Goal: Task Accomplishment & Management: Manage account settings

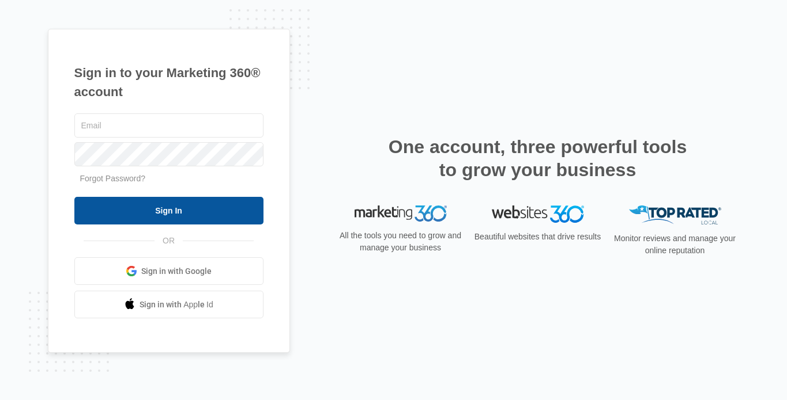
type input "[EMAIL_ADDRESS][DOMAIN_NAME]"
click at [199, 208] on input "Sign In" at bounding box center [168, 211] width 189 height 28
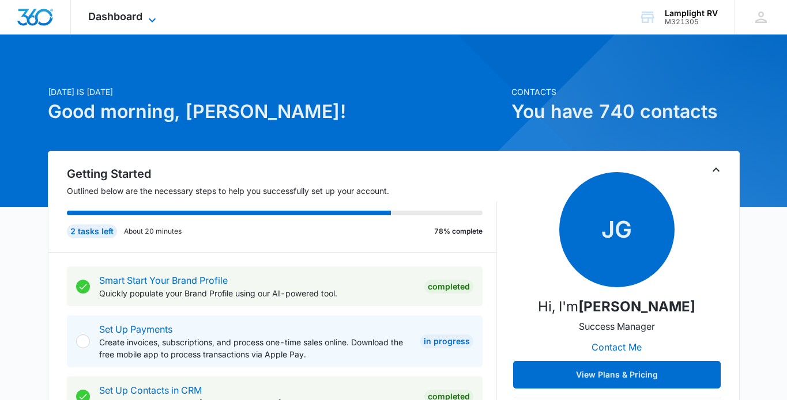
click at [156, 15] on icon at bounding box center [152, 20] width 14 height 14
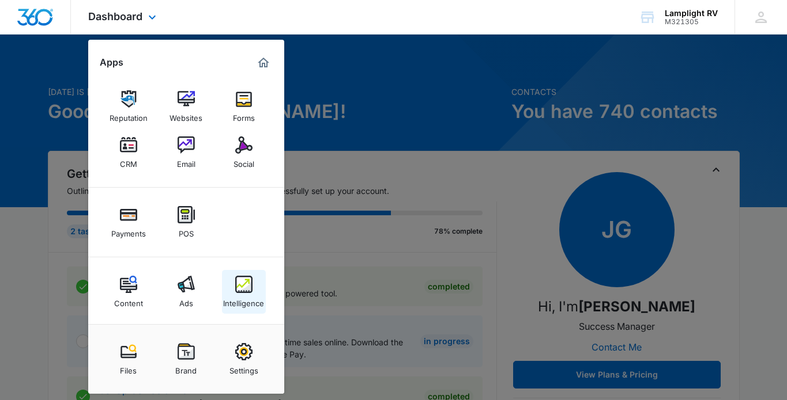
click at [239, 286] on img at bounding box center [243, 284] width 17 height 17
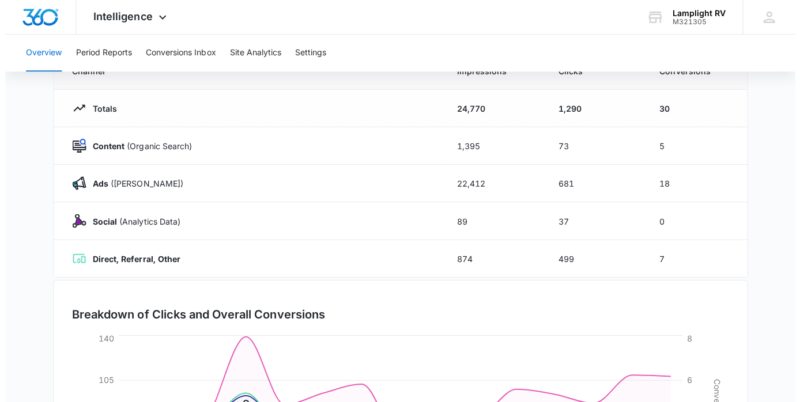
scroll to position [118, 0]
